Goal: Navigation & Orientation: Find specific page/section

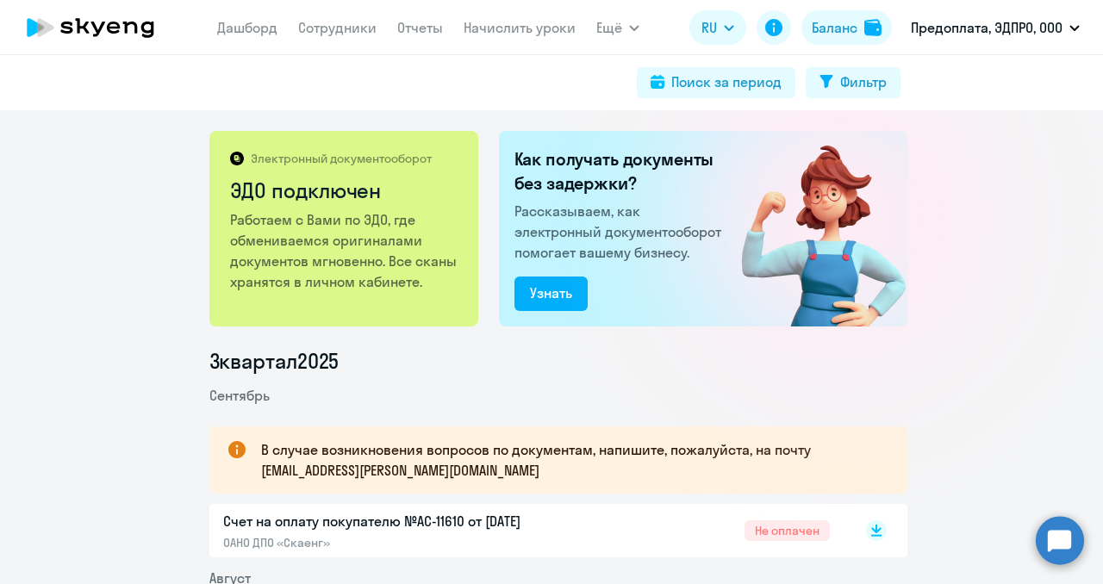
scroll to position [147, 0]
click at [826, 25] on div "Баланс" at bounding box center [835, 27] width 46 height 21
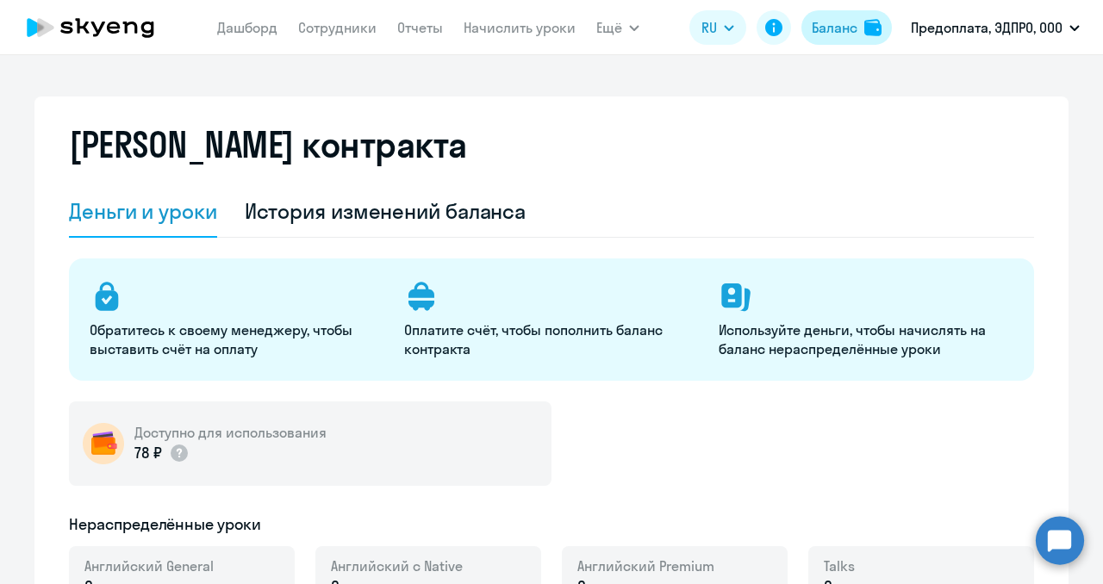
select select "english_adult_not_native_speaker"
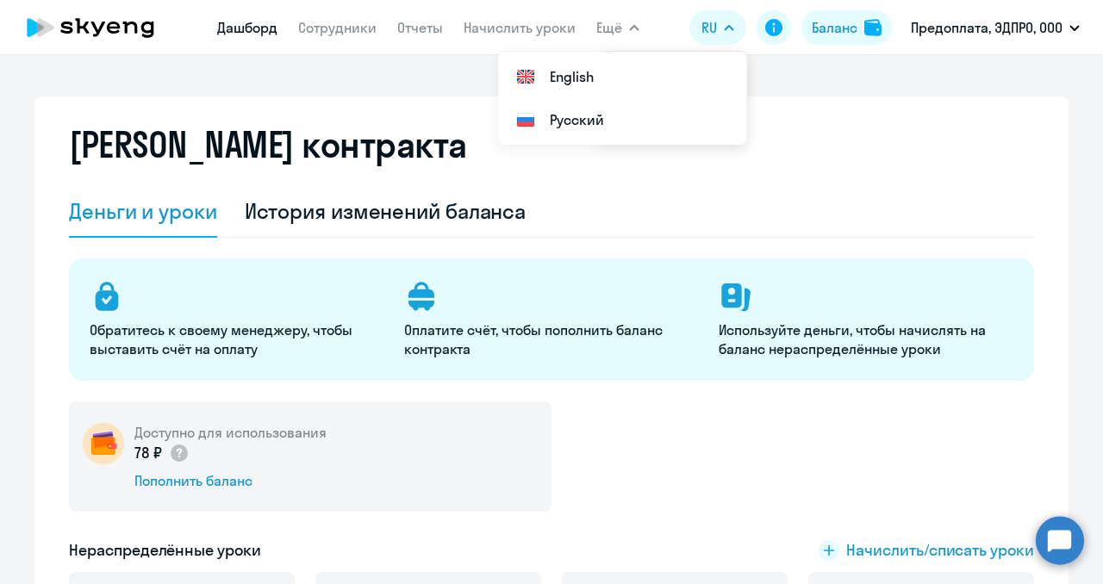
click at [246, 25] on link "Дашборд" at bounding box center [247, 27] width 60 height 17
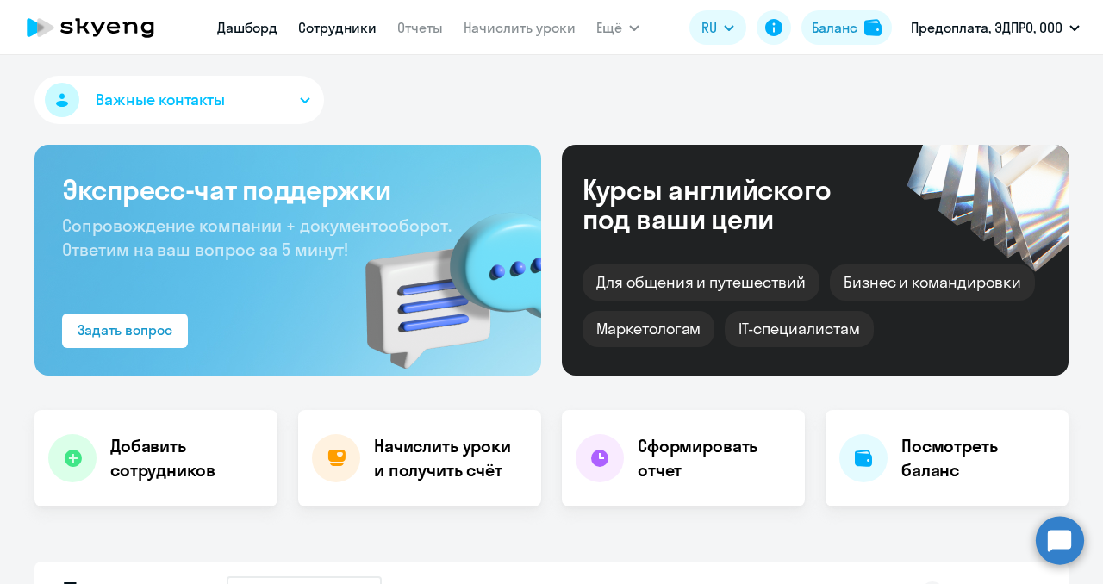
click at [304, 29] on link "Сотрудники" at bounding box center [337, 27] width 78 height 17
select select "30"
